Goal: Information Seeking & Learning: Check status

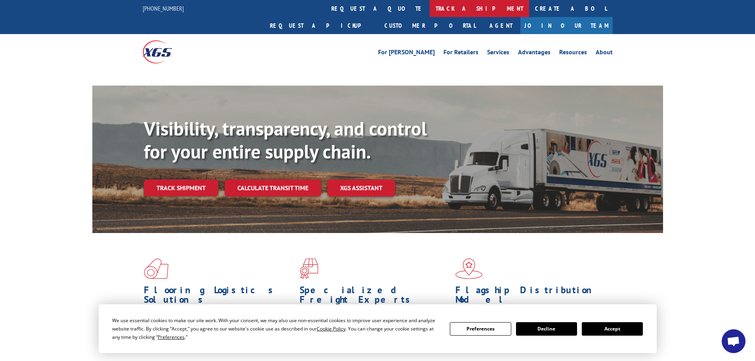
click at [430, 8] on link "track a shipment" at bounding box center [480, 8] width 100 height 17
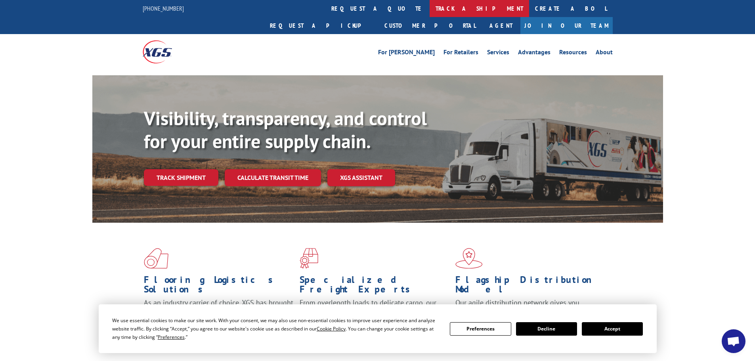
click at [430, 9] on link "track a shipment" at bounding box center [480, 8] width 100 height 17
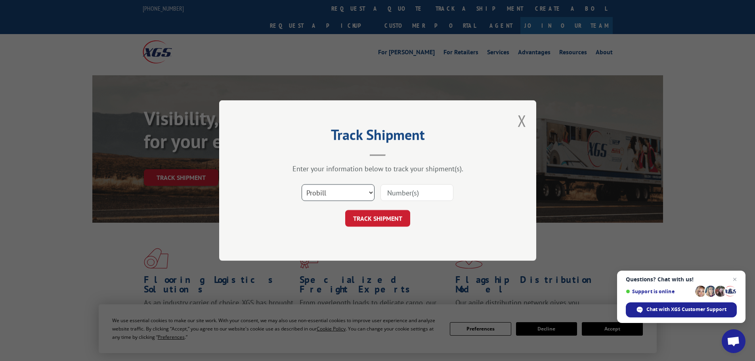
click at [357, 192] on select "Select category... Probill BOL PO" at bounding box center [338, 192] width 73 height 17
select select "bol"
click at [302, 184] on select "Select category... Probill BOL PO" at bounding box center [338, 192] width 73 height 17
click at [397, 191] on input at bounding box center [417, 192] width 73 height 17
type input "7052879"
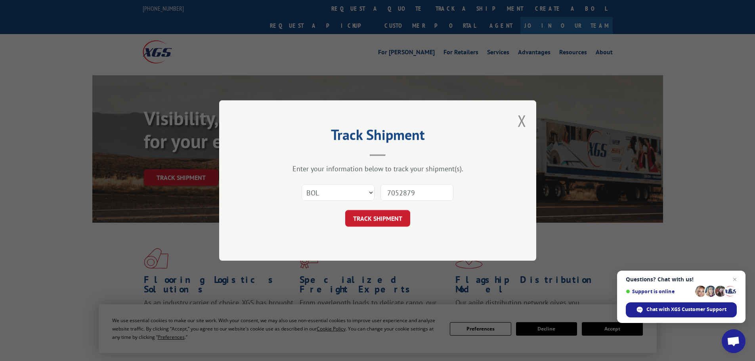
click button "TRACK SHIPMENT" at bounding box center [377, 218] width 65 height 17
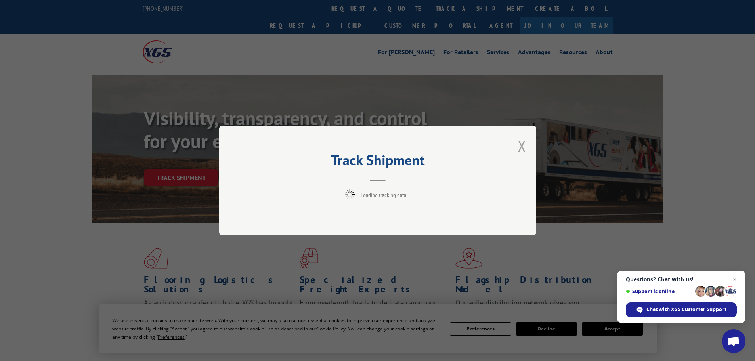
click at [522, 145] on button "Close modal" at bounding box center [522, 146] width 9 height 21
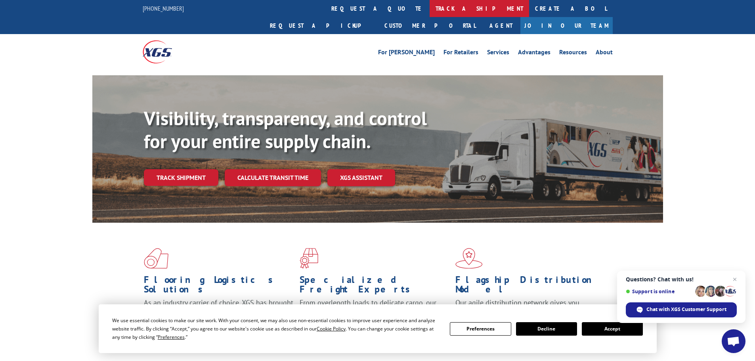
click at [430, 8] on link "track a shipment" at bounding box center [480, 8] width 100 height 17
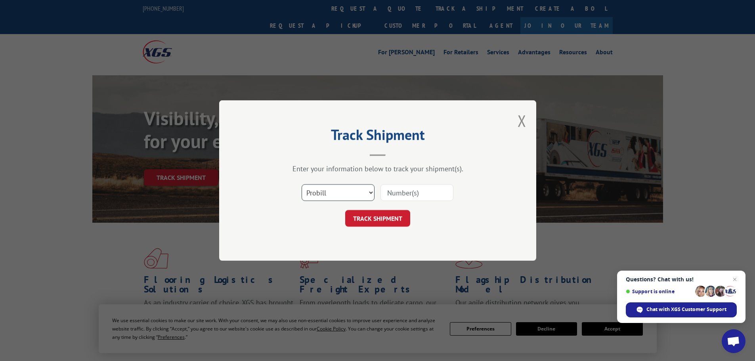
click at [331, 192] on select "Select category... Probill BOL PO" at bounding box center [338, 192] width 73 height 17
select select "bol"
click at [302, 184] on select "Select category... Probill BOL PO" at bounding box center [338, 192] width 73 height 17
click at [386, 195] on input at bounding box center [417, 192] width 73 height 17
type input "7052876"
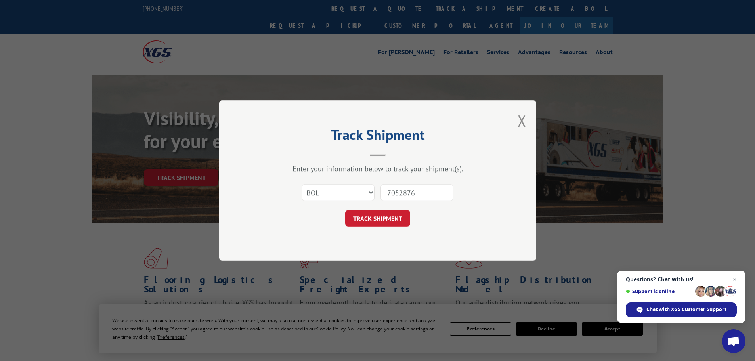
click at [345, 210] on button "TRACK SHIPMENT" at bounding box center [377, 218] width 65 height 17
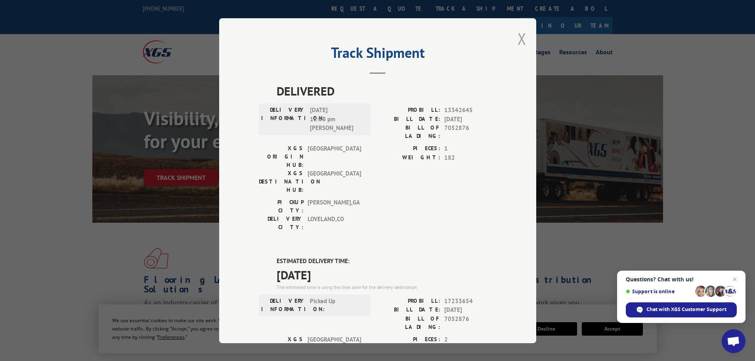
click at [518, 40] on button "Close modal" at bounding box center [522, 38] width 9 height 21
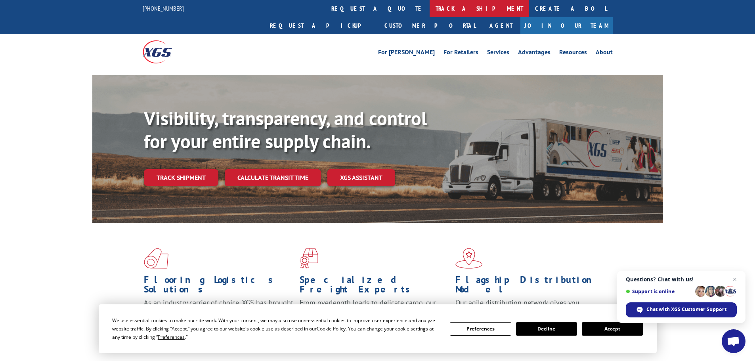
click at [430, 8] on link "track a shipment" at bounding box center [480, 8] width 100 height 17
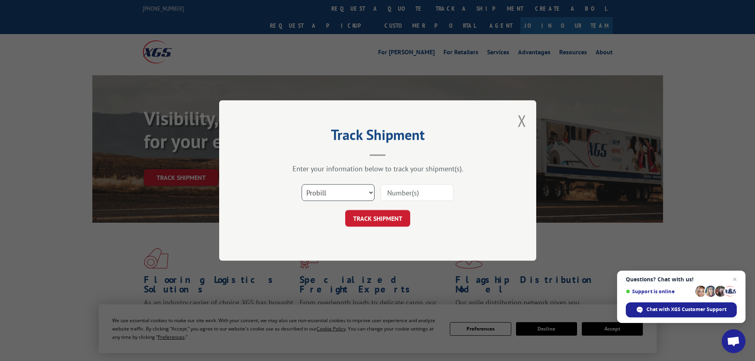
click at [346, 192] on select "Select category... Probill BOL PO" at bounding box center [338, 192] width 73 height 17
select select "bol"
click at [302, 184] on select "Select category... Probill BOL PO" at bounding box center [338, 192] width 73 height 17
click at [401, 190] on input at bounding box center [417, 192] width 73 height 17
type input "5499626"
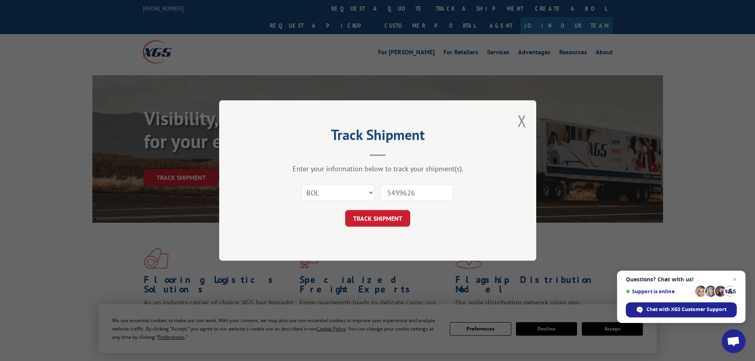
click button "TRACK SHIPMENT" at bounding box center [377, 218] width 65 height 17
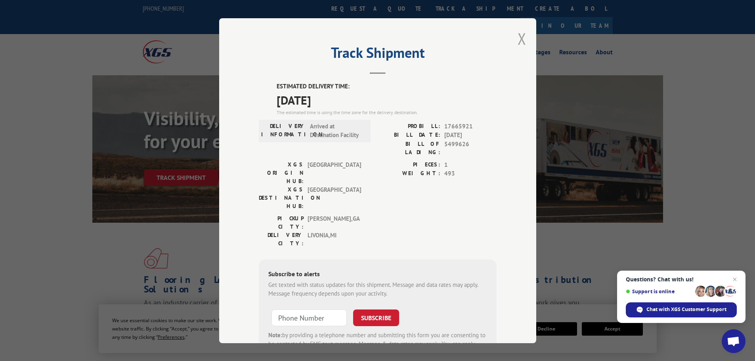
click at [522, 38] on button "Close modal" at bounding box center [522, 38] width 9 height 21
